Goal: Information Seeking & Learning: Learn about a topic

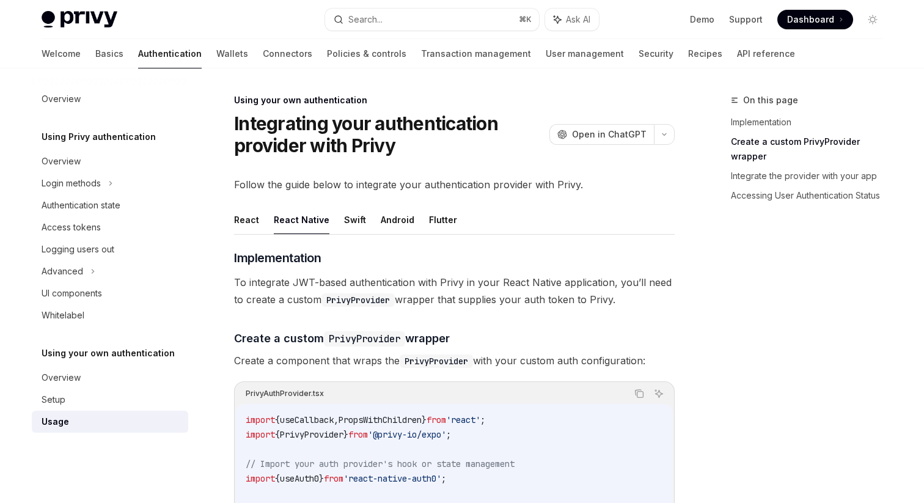
scroll to position [375, 0]
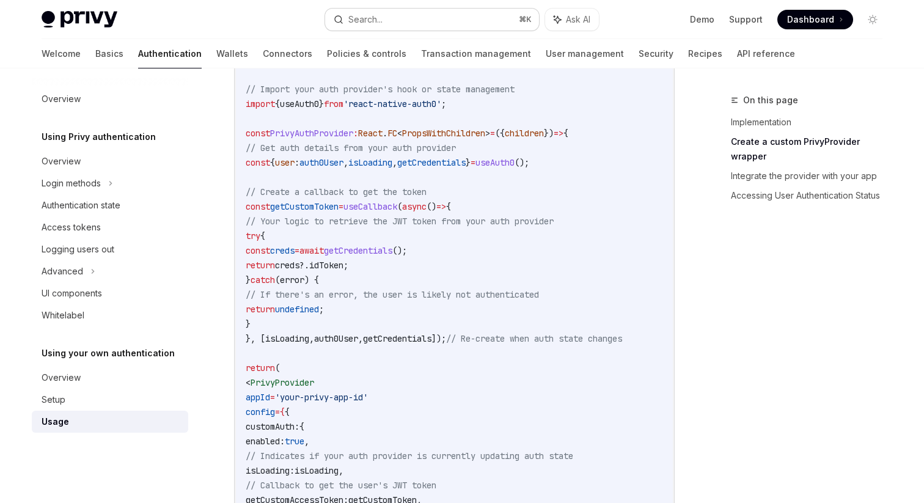
click at [367, 23] on div "Search..." at bounding box center [365, 19] width 34 height 15
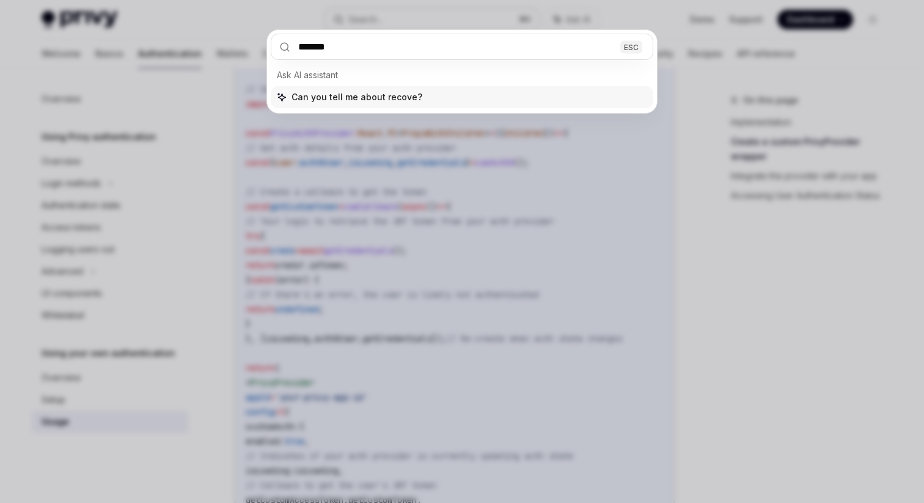
type input "********"
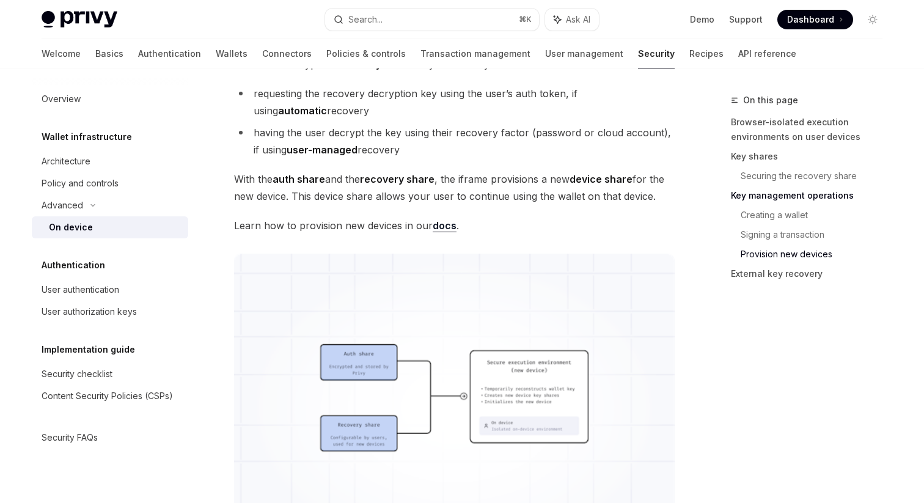
scroll to position [2915, 0]
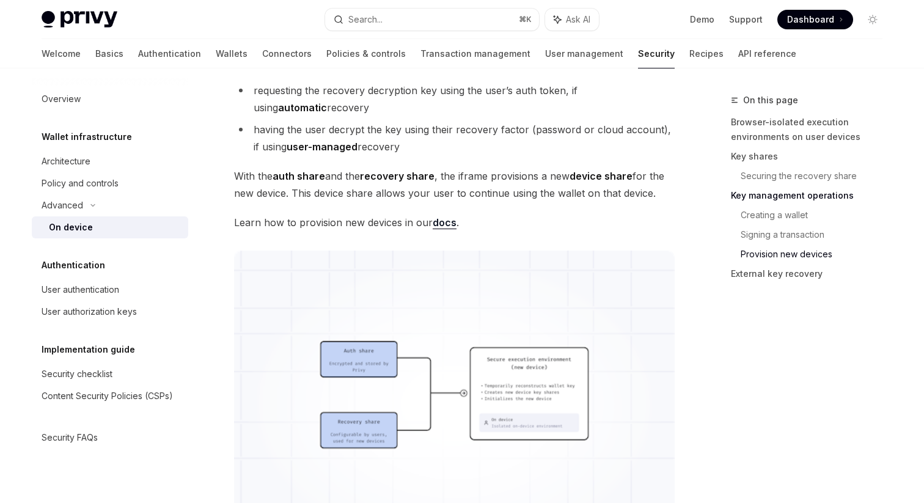
click at [445, 221] on link "docs" at bounding box center [445, 222] width 24 height 13
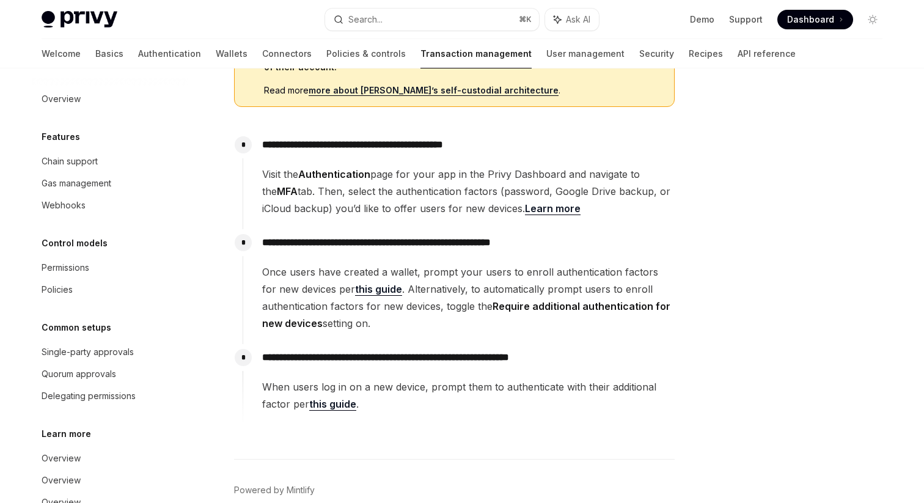
scroll to position [302, 0]
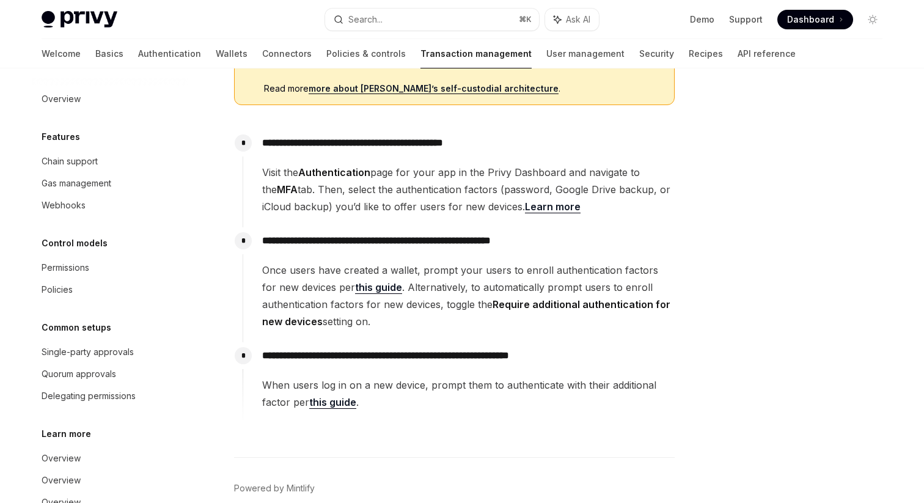
click at [363, 287] on link "this guide" at bounding box center [378, 287] width 47 height 13
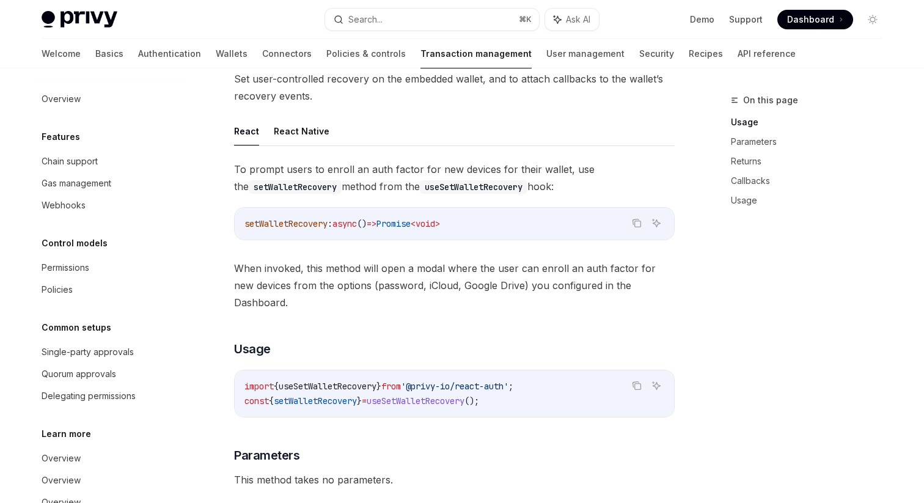
scroll to position [60, 0]
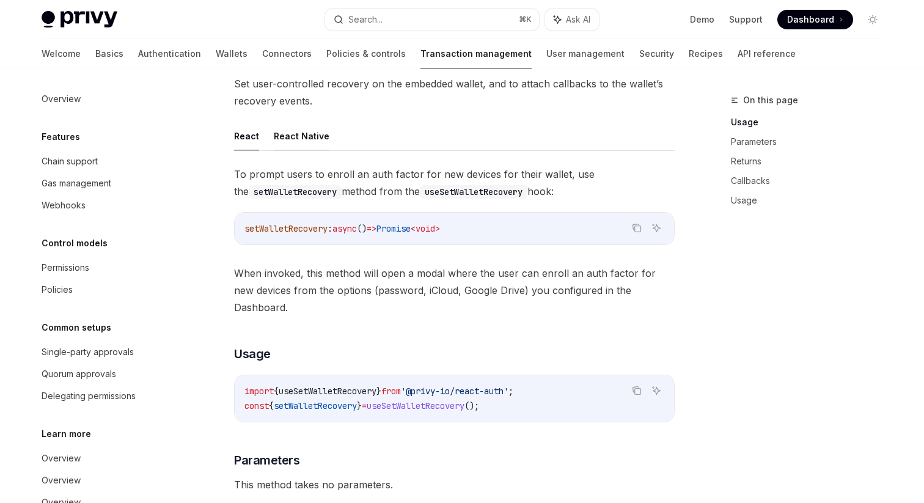
click at [306, 134] on button "React Native" at bounding box center [302, 136] width 56 height 29
type textarea "*"
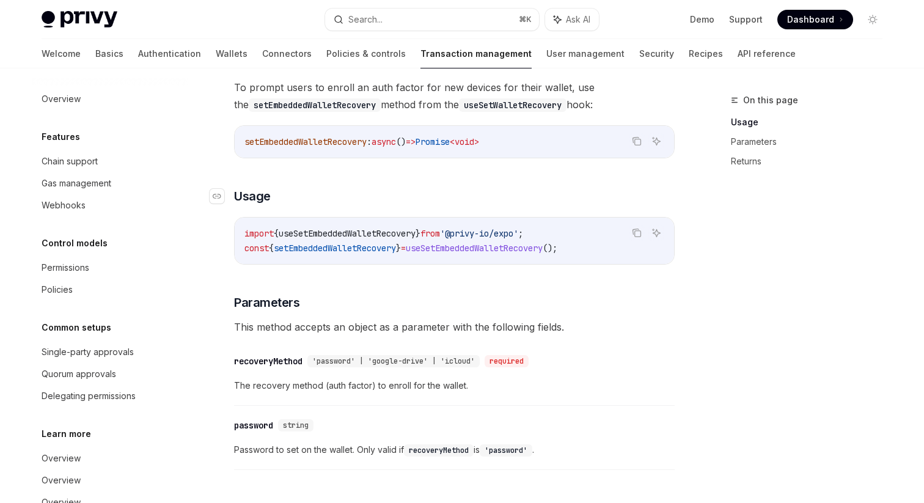
scroll to position [145, 0]
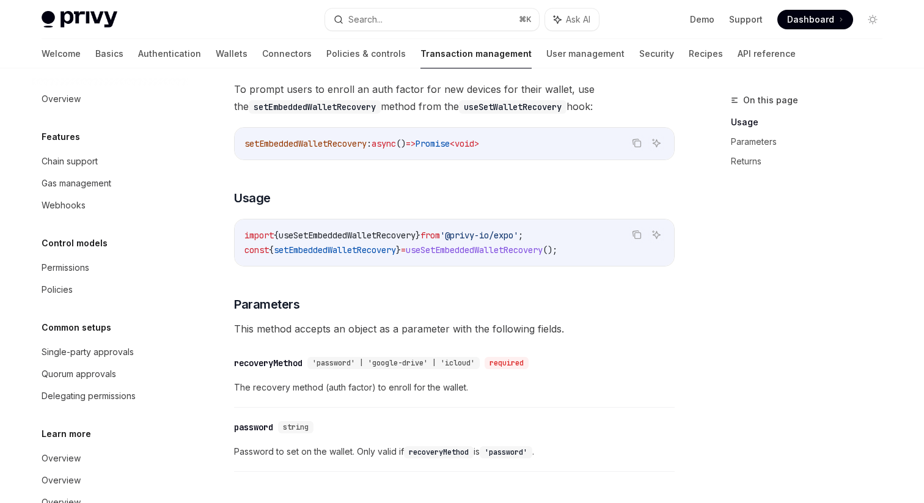
click at [367, 235] on span "useSetEmbeddedWalletRecovery" at bounding box center [347, 235] width 137 height 11
copy span "useSetEmbeddedWalletRecovery"
click at [95, 51] on link "Basics" at bounding box center [109, 53] width 28 height 29
click at [301, 117] on div "To prompt users to enroll an auth factor for new devices for their wallet, use …" at bounding box center [454, 320] width 441 height 479
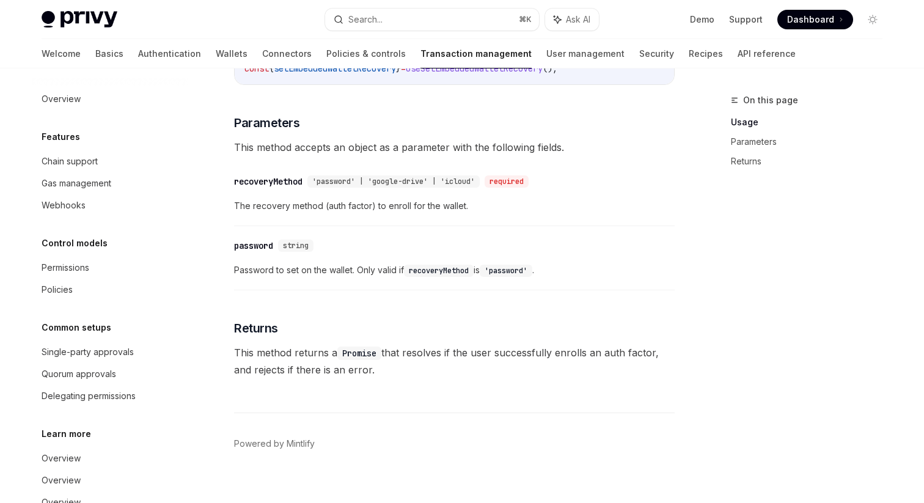
scroll to position [342, 0]
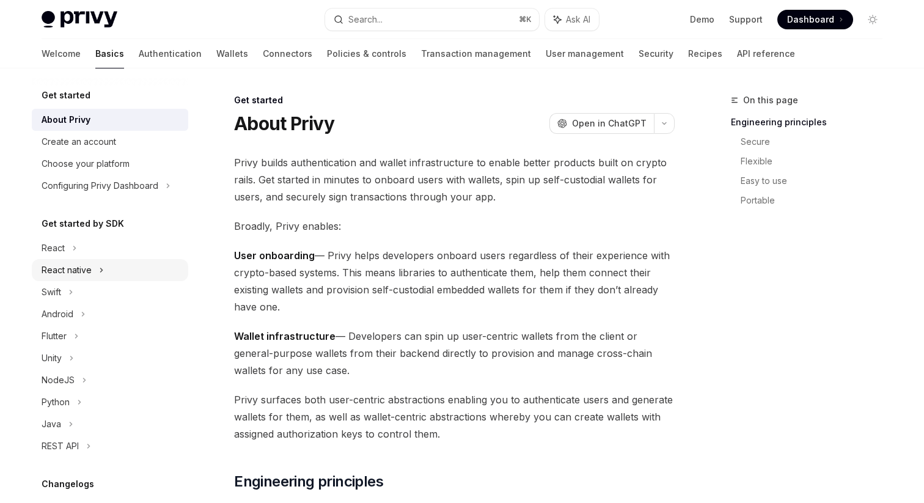
click at [78, 264] on div "React native" at bounding box center [67, 270] width 50 height 15
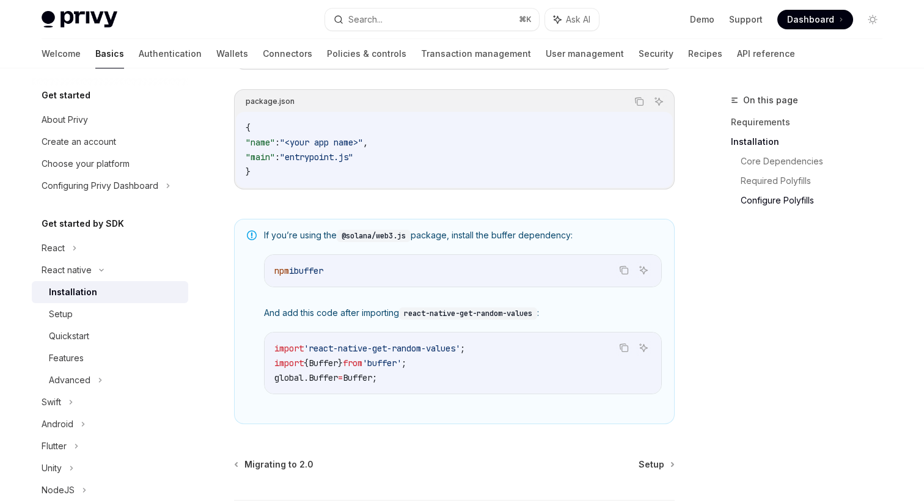
scroll to position [895, 0]
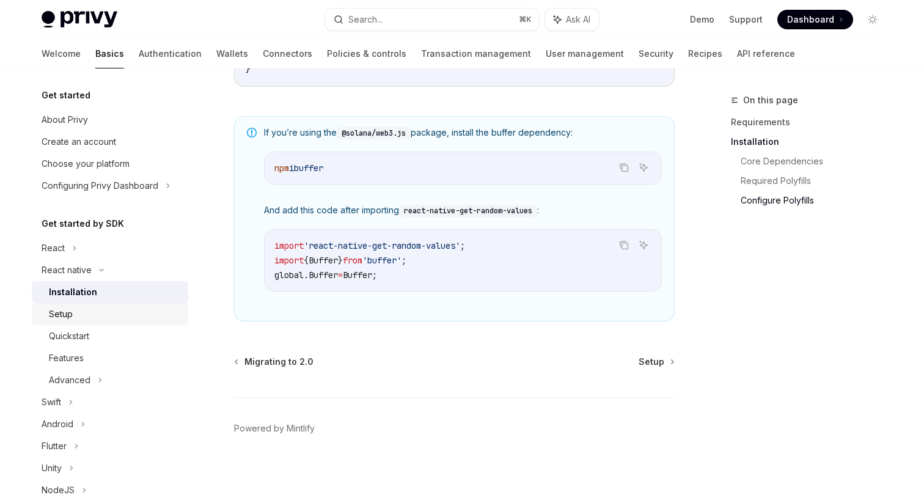
click at [59, 316] on div "Setup" at bounding box center [61, 314] width 24 height 15
type textarea "*"
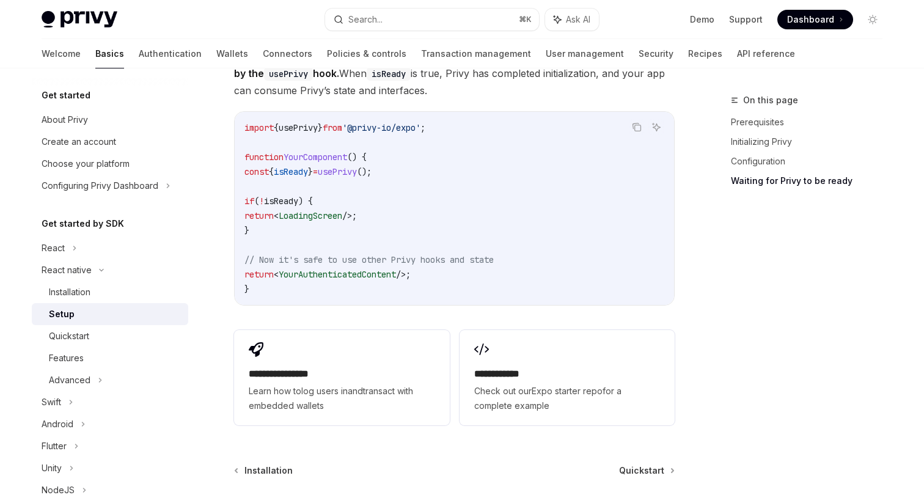
scroll to position [1172, 0]
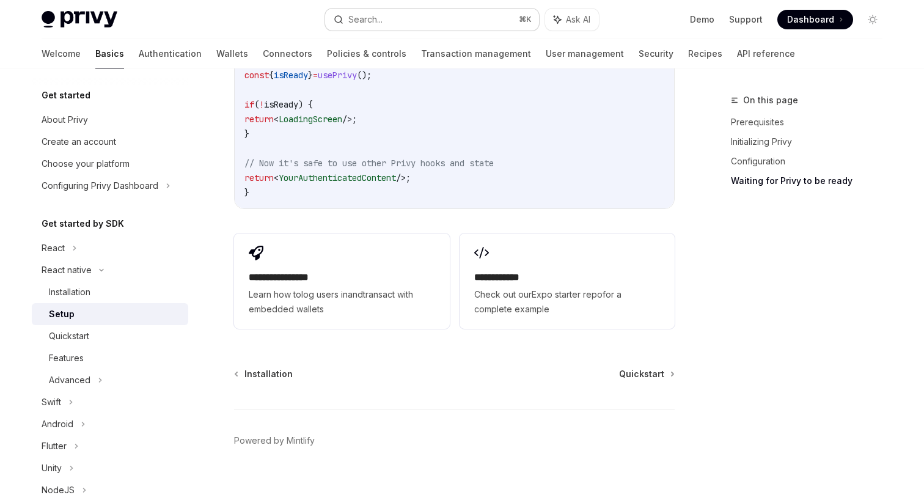
click at [390, 18] on button "Search... ⌘ K" at bounding box center [432, 20] width 214 height 22
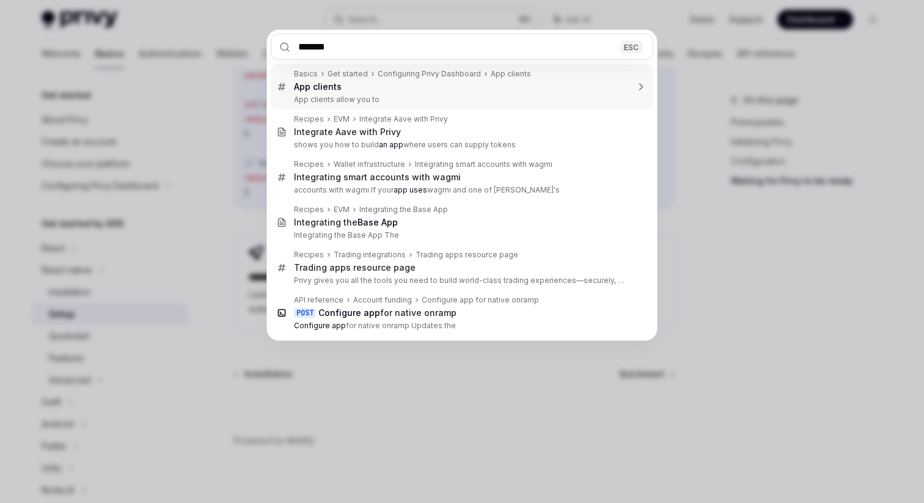
type input "********"
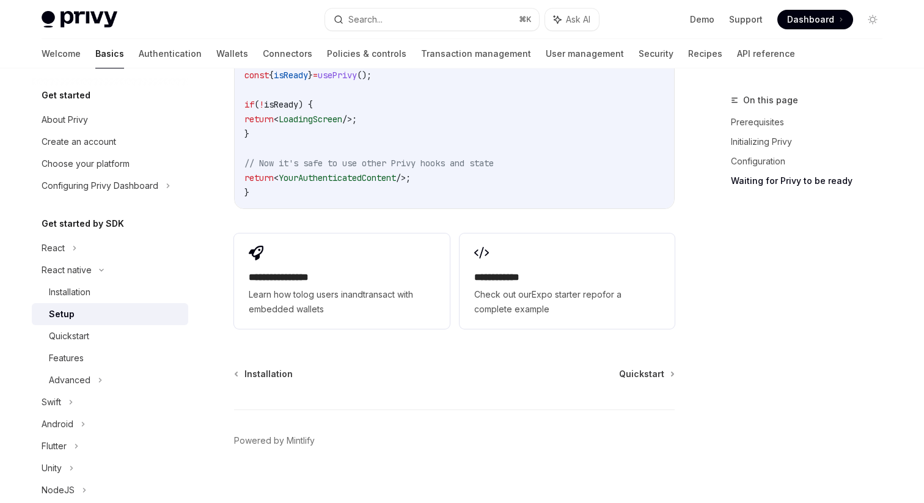
scroll to position [274, 0]
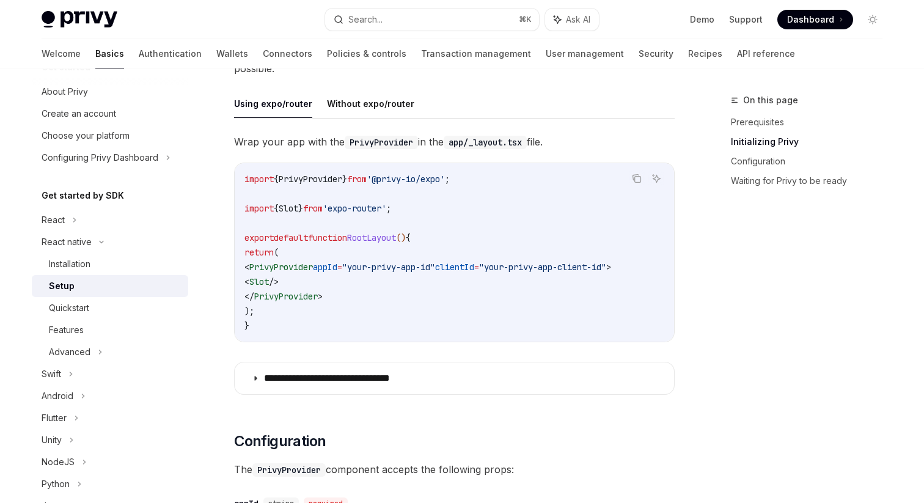
scroll to position [328, 0]
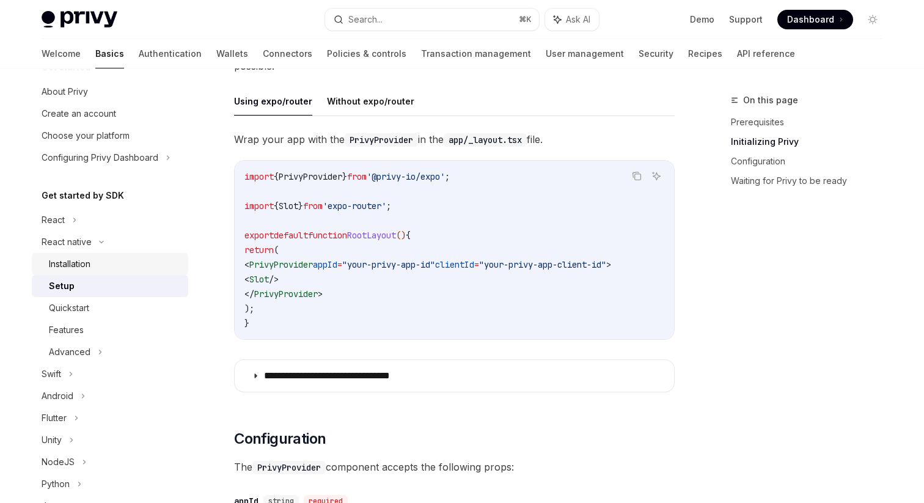
click at [78, 263] on div "Installation" at bounding box center [70, 264] width 42 height 15
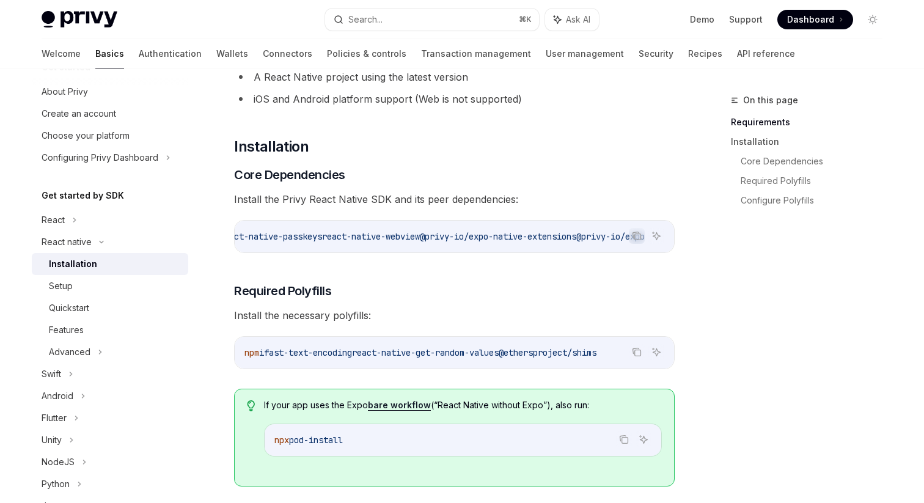
scroll to position [0, 678]
drag, startPoint x: 406, startPoint y: 238, endPoint x: 566, endPoint y: 238, distance: 159.5
click at [566, 238] on span "@privy-io/expo-native-extensions" at bounding box center [498, 236] width 156 height 11
copy span "privy-io/expo-native-extensions @privy-io/expo"
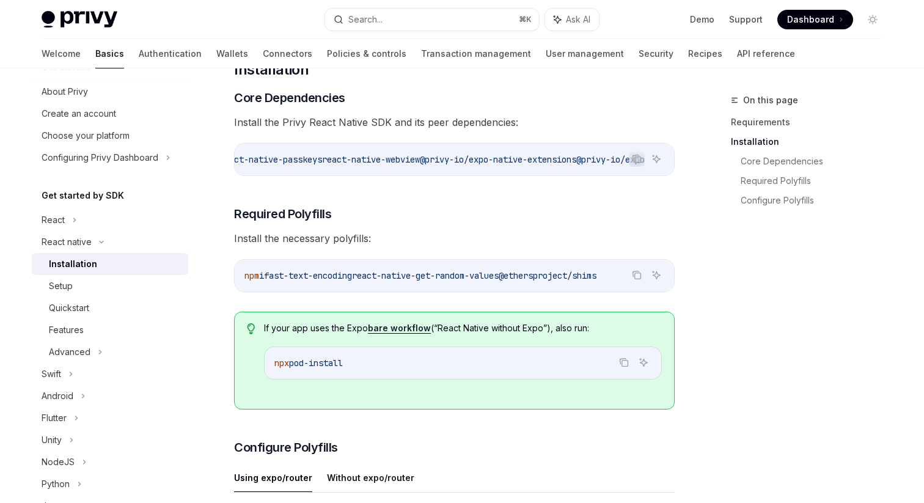
scroll to position [196, 0]
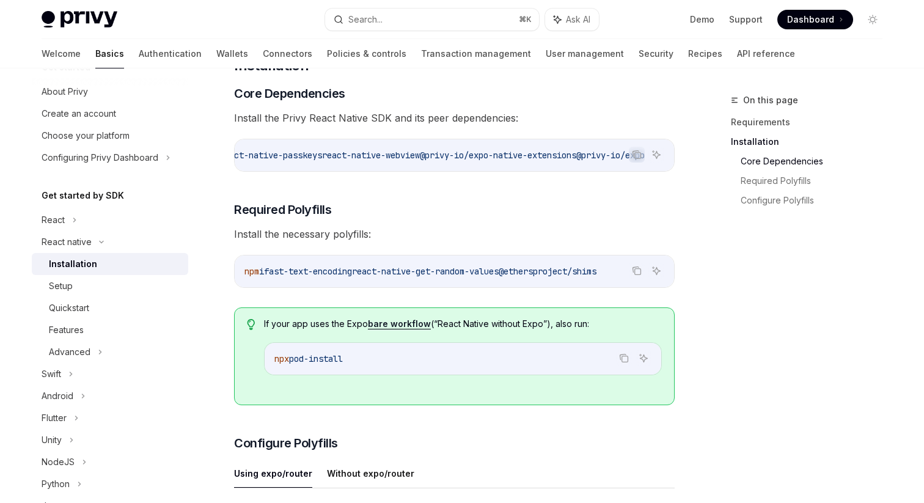
drag, startPoint x: 404, startPoint y: 157, endPoint x: 568, endPoint y: 155, distance: 163.8
click at [568, 155] on span "npx expo install expo-apple-authentication expo-application expo-crypto expo-li…" at bounding box center [161, 155] width 968 height 11
copy span "@privy-io/expo-native-extensions"
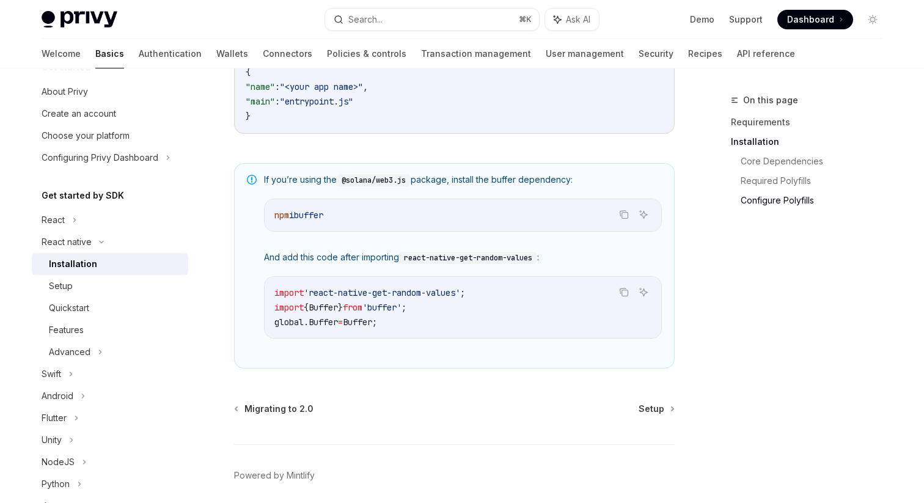
scroll to position [895, 0]
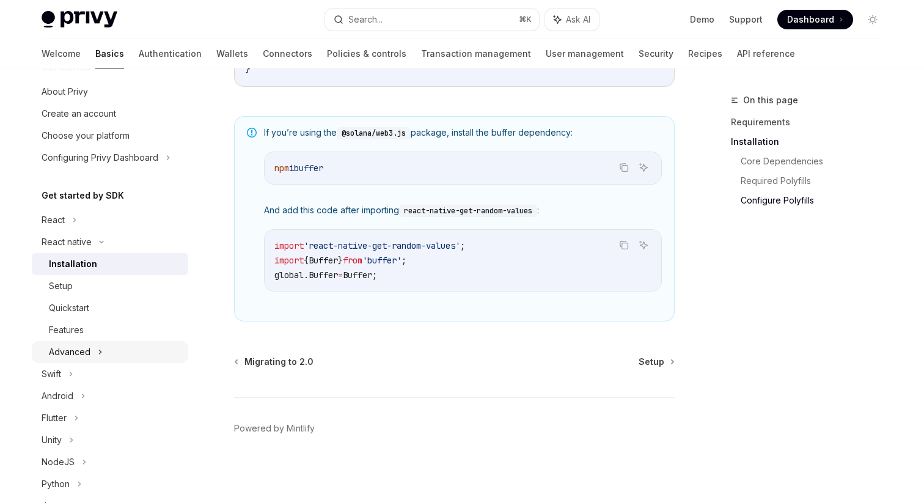
click at [82, 350] on div "Advanced" at bounding box center [70, 352] width 42 height 15
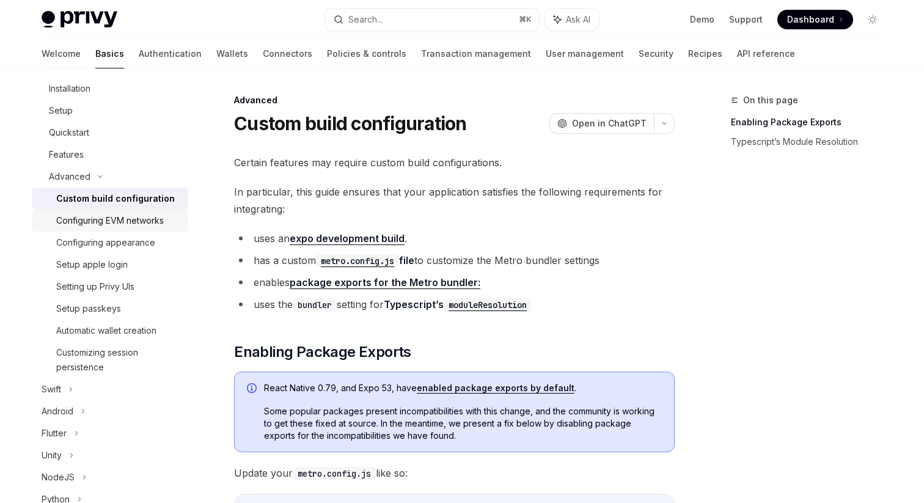
click at [127, 220] on div "Configuring EVM networks" at bounding box center [110, 220] width 108 height 15
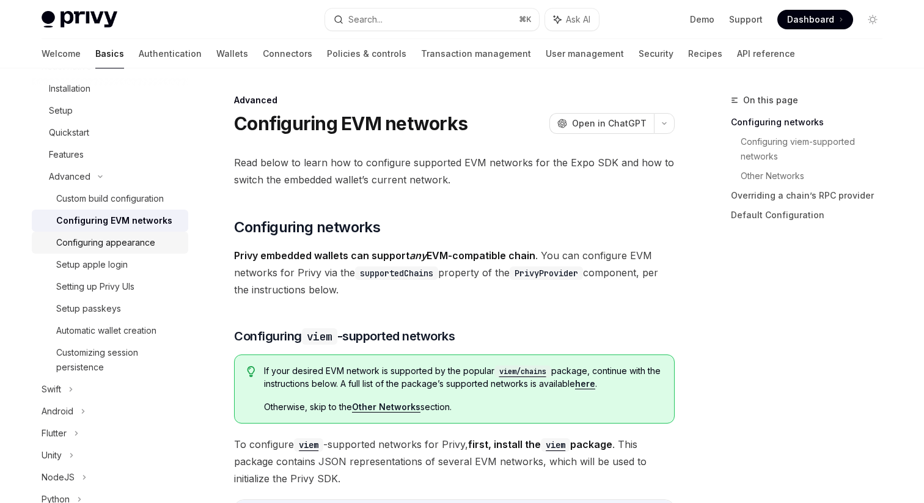
click at [129, 243] on div "Configuring appearance" at bounding box center [105, 242] width 99 height 15
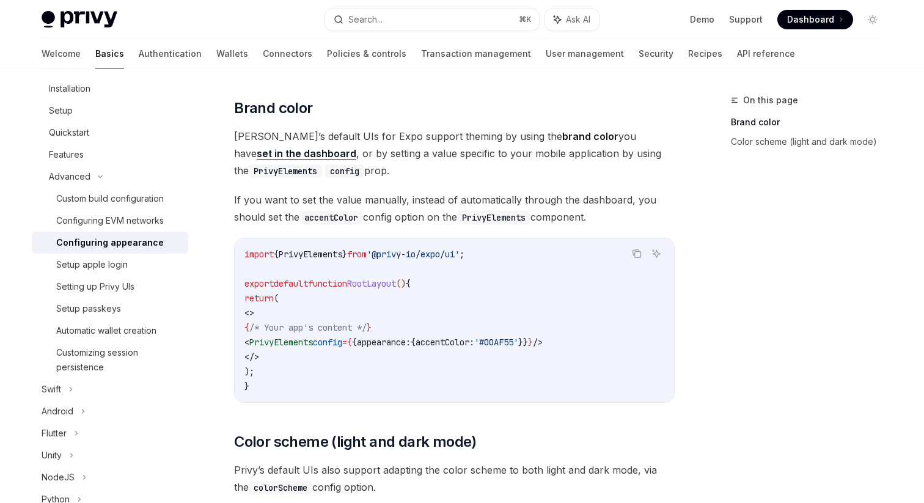
scroll to position [104, 0]
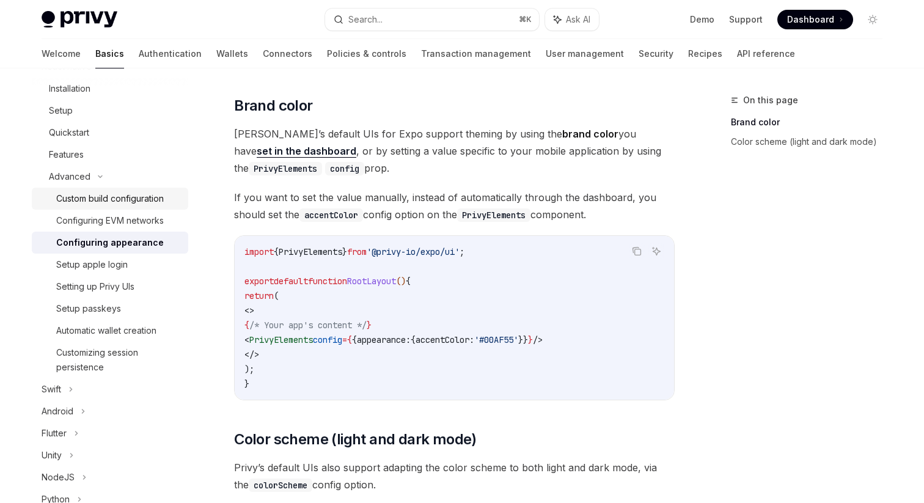
click at [109, 199] on div "Custom build configuration" at bounding box center [110, 198] width 108 height 15
type textarea "*"
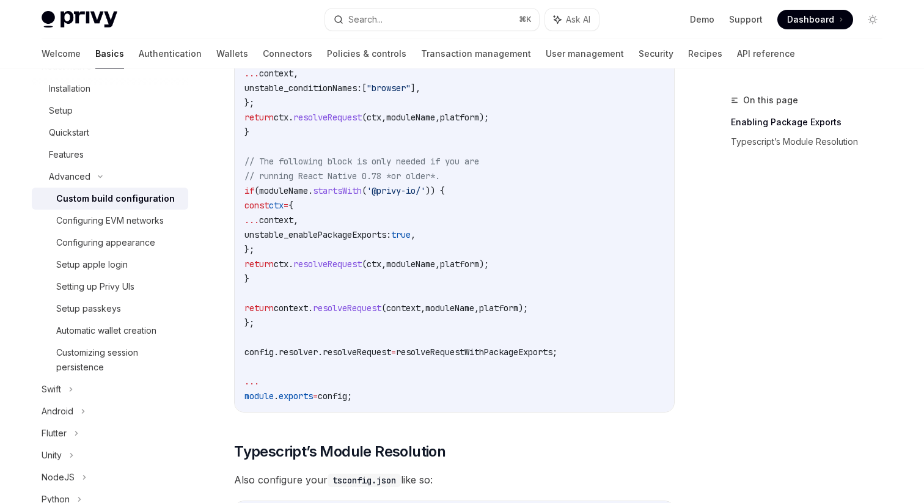
scroll to position [819, 0]
